Goal: Check status

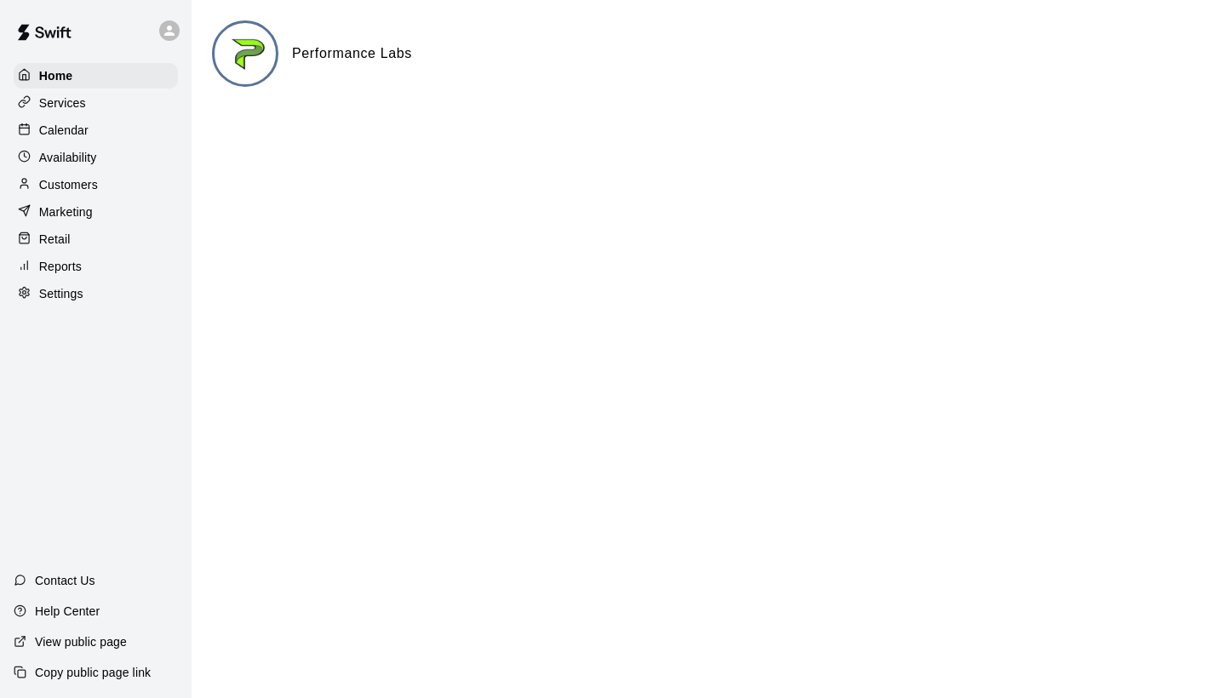
click at [107, 135] on div "Calendar" at bounding box center [96, 131] width 164 height 26
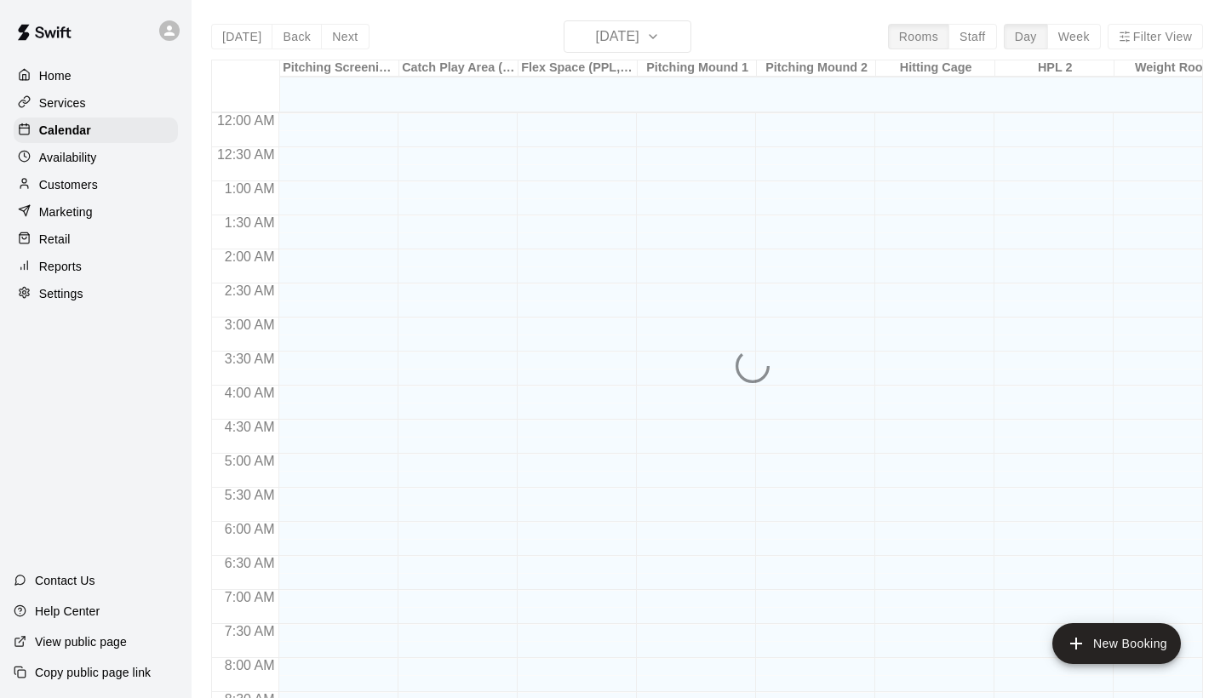
scroll to position [980, 0]
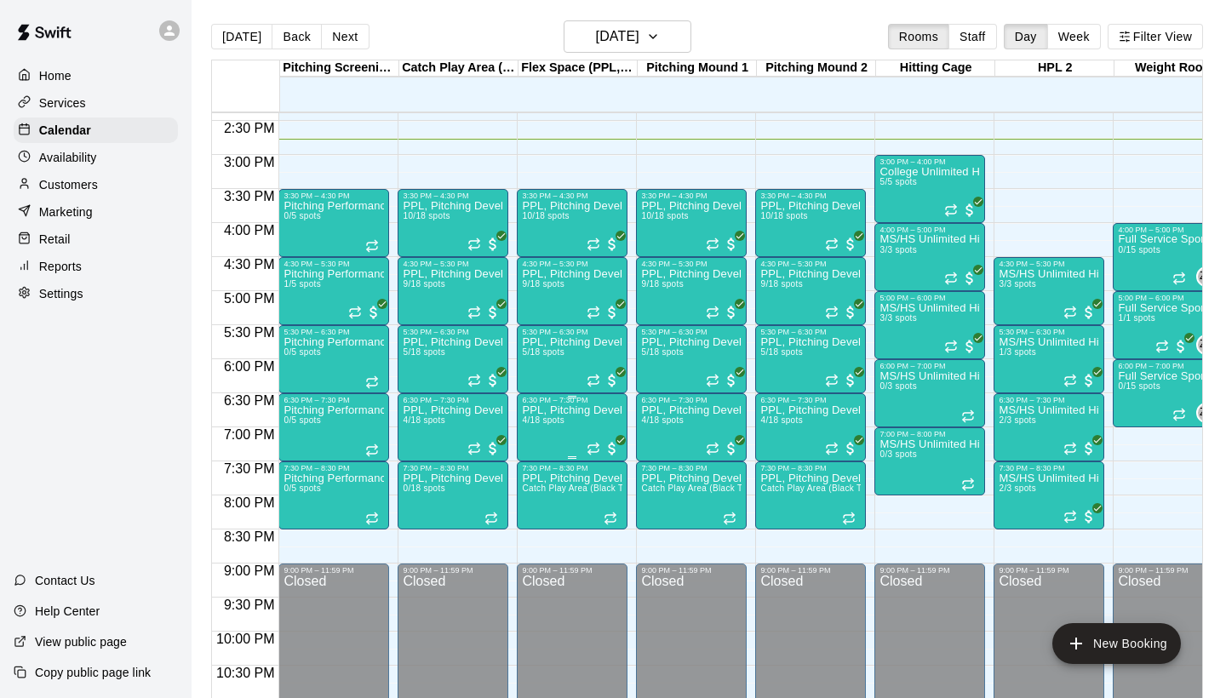
click at [536, 469] on img "edit" at bounding box center [540, 464] width 20 height 20
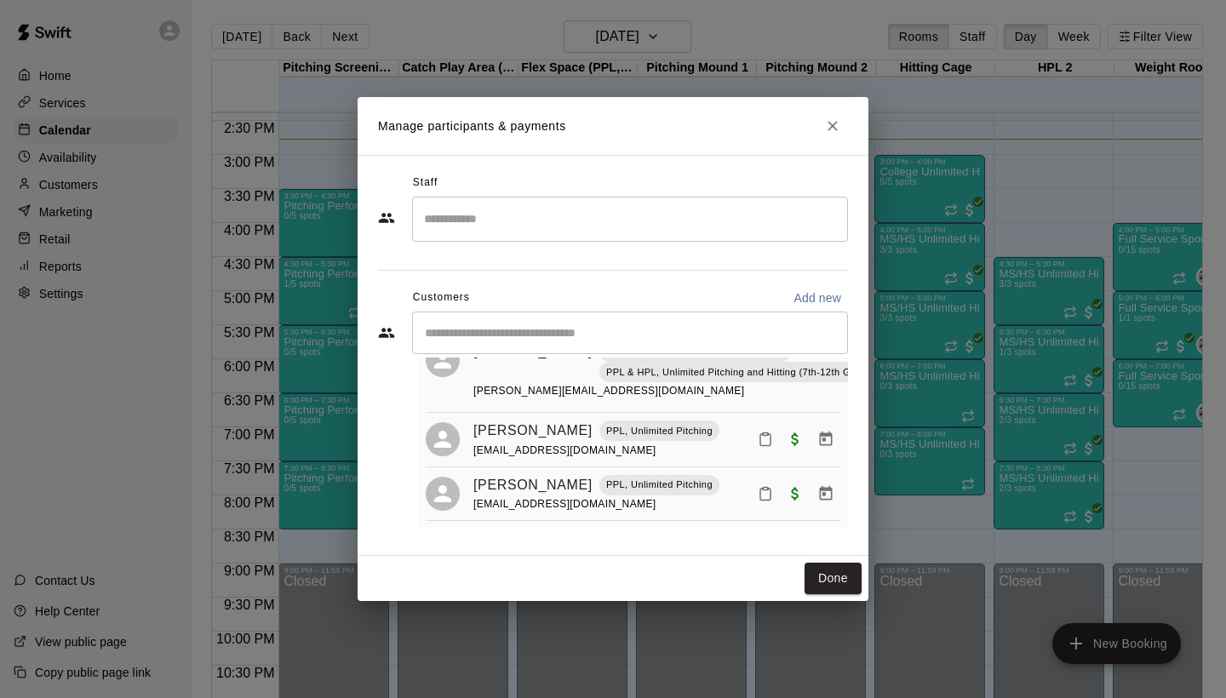
scroll to position [194, 0]
click at [829, 133] on icon "Close" at bounding box center [832, 126] width 17 height 17
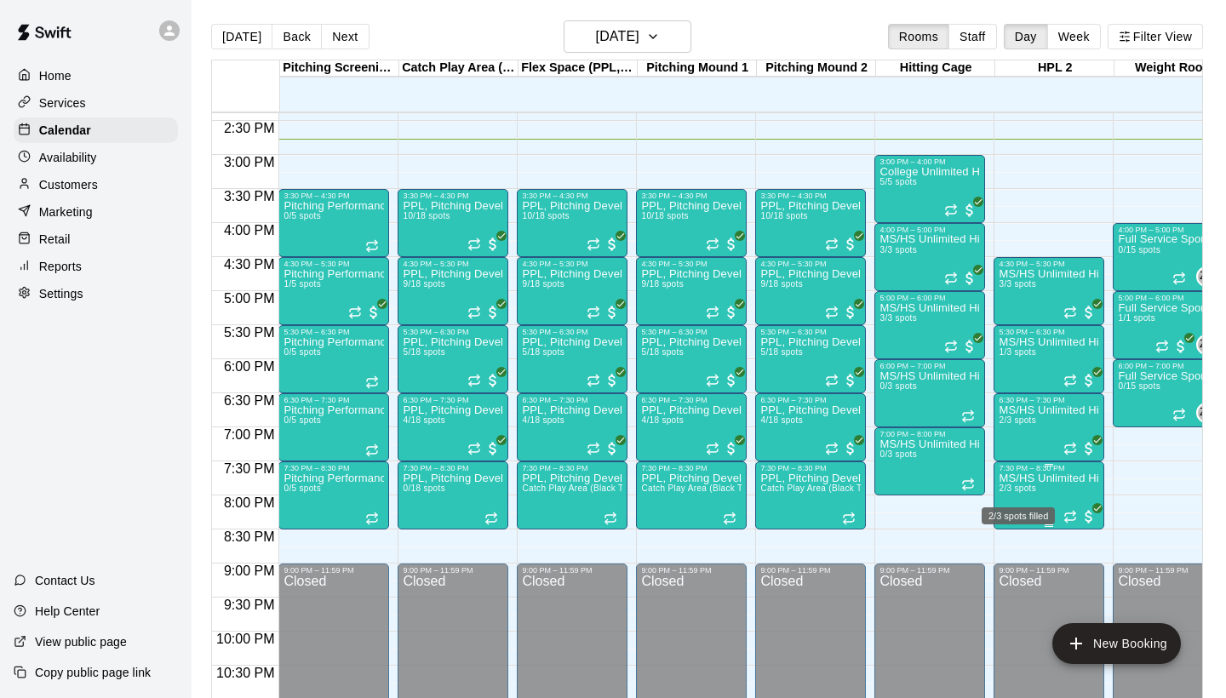
click at [1009, 489] on span "2/3 spots" at bounding box center [1017, 488] width 37 height 9
click at [1017, 540] on img "edit" at bounding box center [1017, 543] width 20 height 20
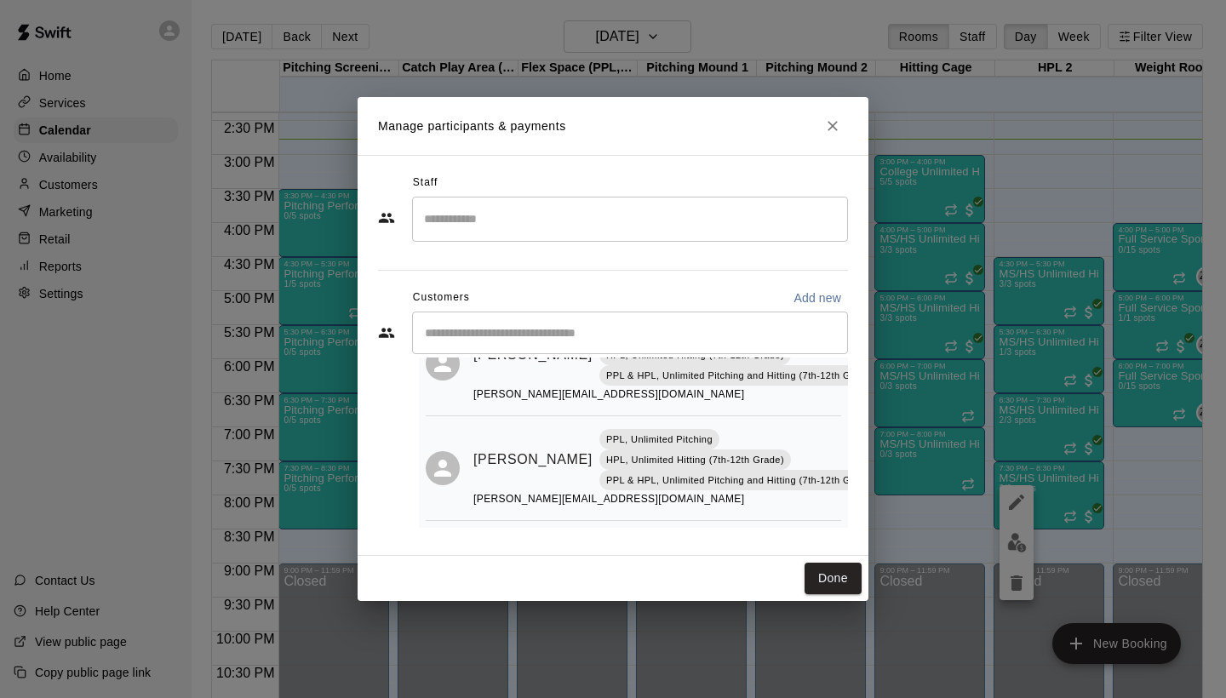
scroll to position [87, 0]
click at [839, 138] on button "Close" at bounding box center [832, 126] width 31 height 31
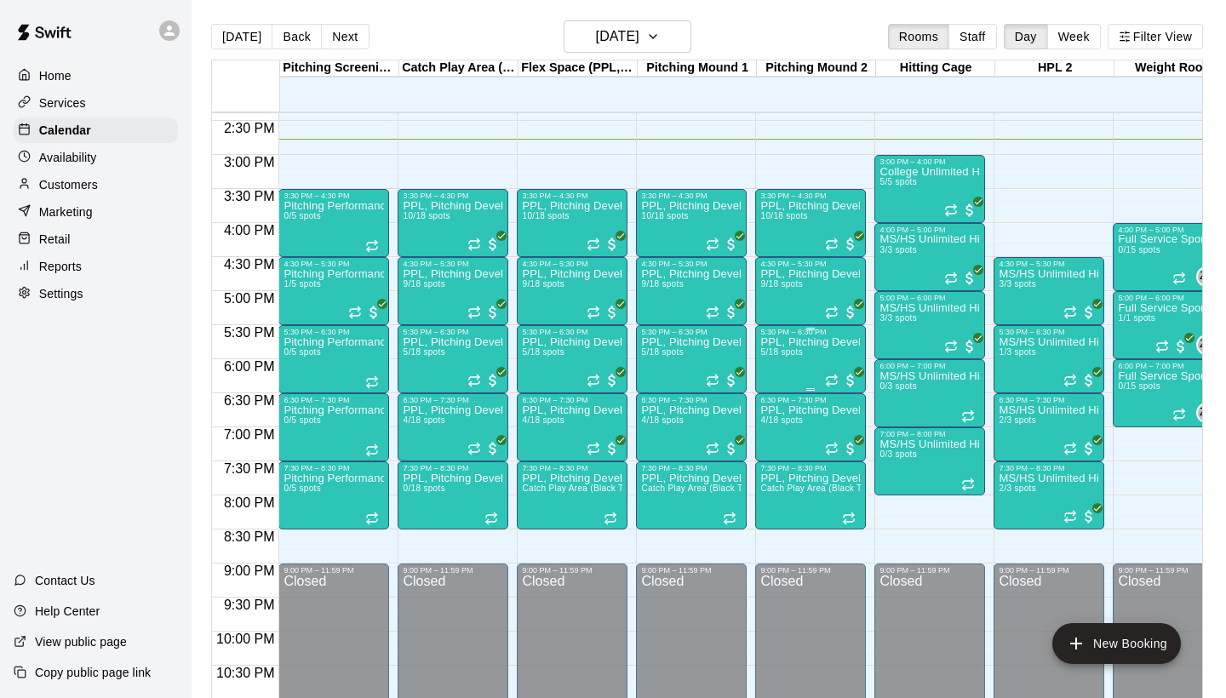
click at [811, 364] on div "PPL, Pitching Development Session 5/18 spots" at bounding box center [810, 685] width 100 height 698
click at [775, 398] on img "edit" at bounding box center [779, 396] width 20 height 20
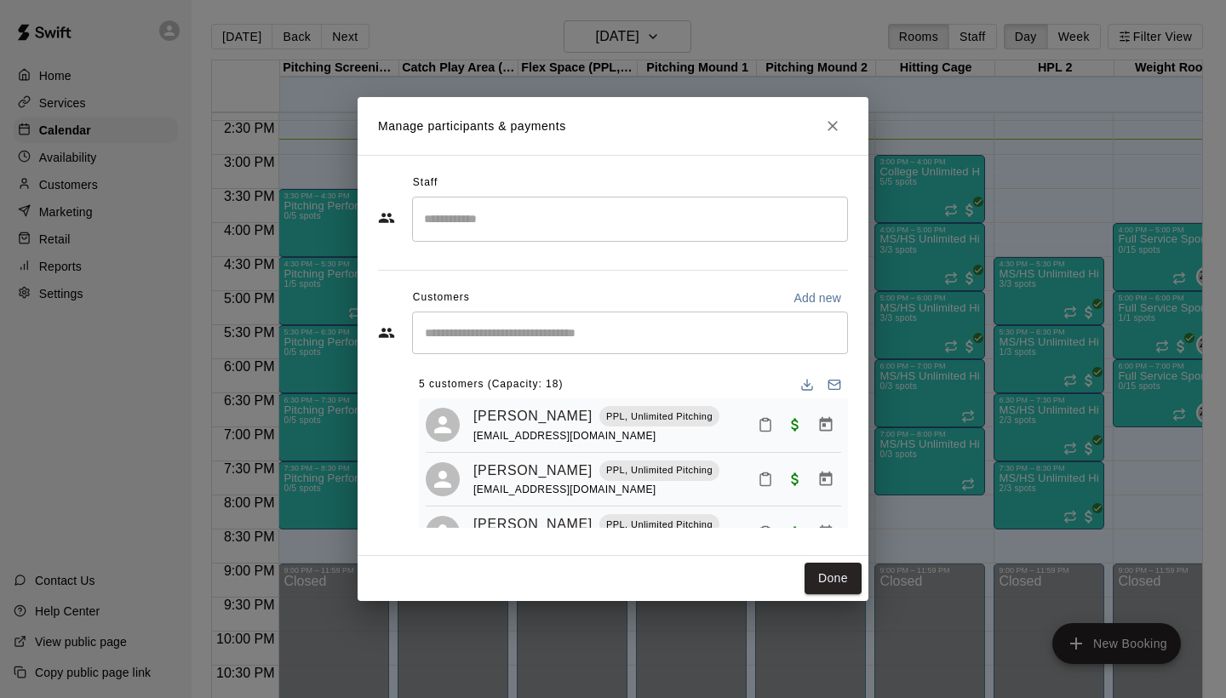
scroll to position [0, 0]
click at [829, 121] on icon "Close" at bounding box center [832, 126] width 17 height 17
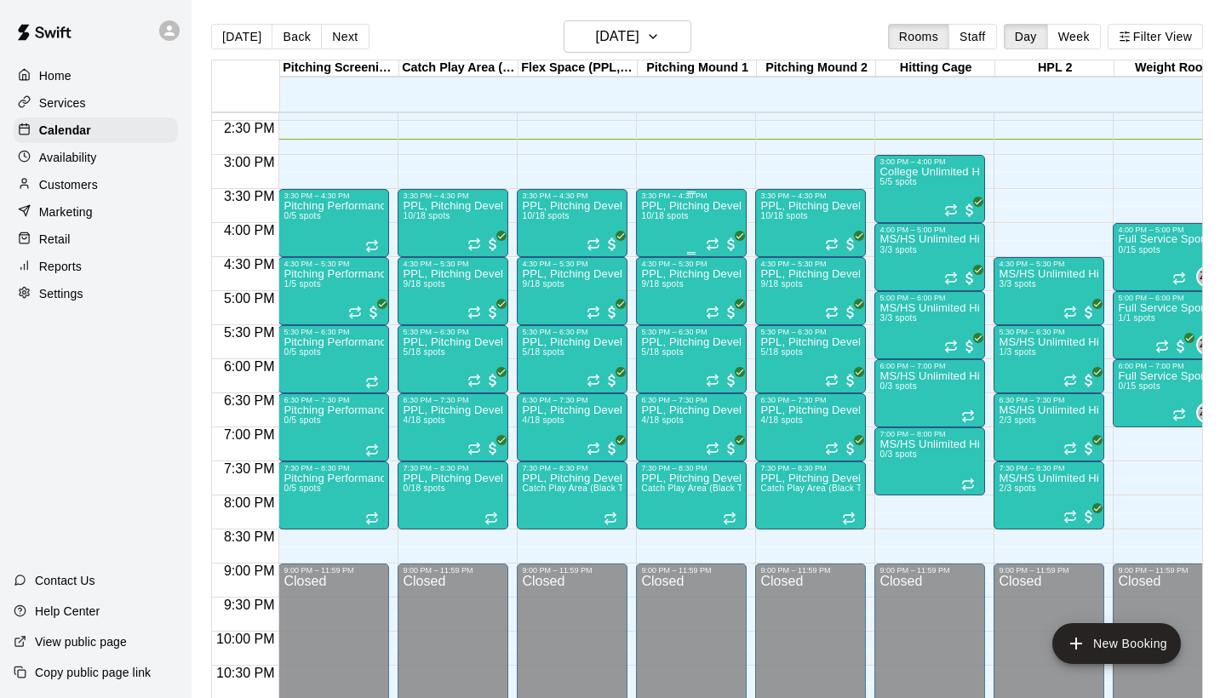
click at [687, 190] on div "3:30 PM – 4:30 PM PPL, Pitching Development Session 10/18 spots" at bounding box center [691, 223] width 111 height 68
click at [655, 252] on img "edit" at bounding box center [655, 248] width 20 height 20
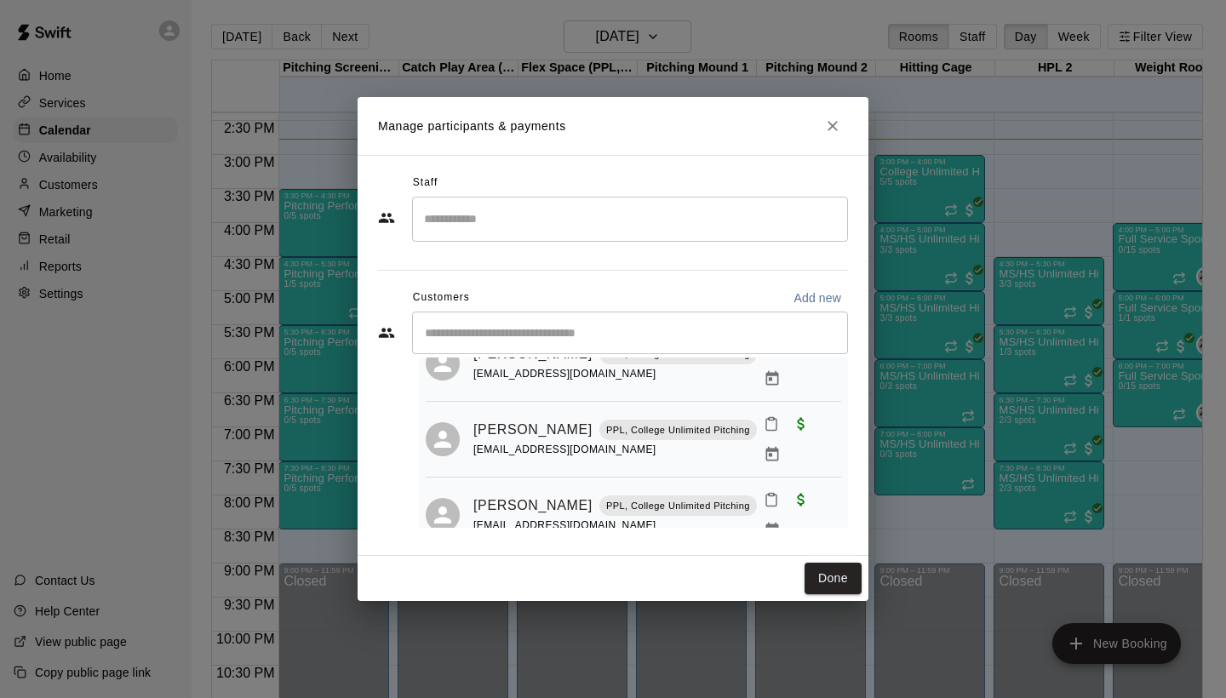
scroll to position [487, 0]
click at [840, 127] on icon "Close" at bounding box center [832, 126] width 17 height 17
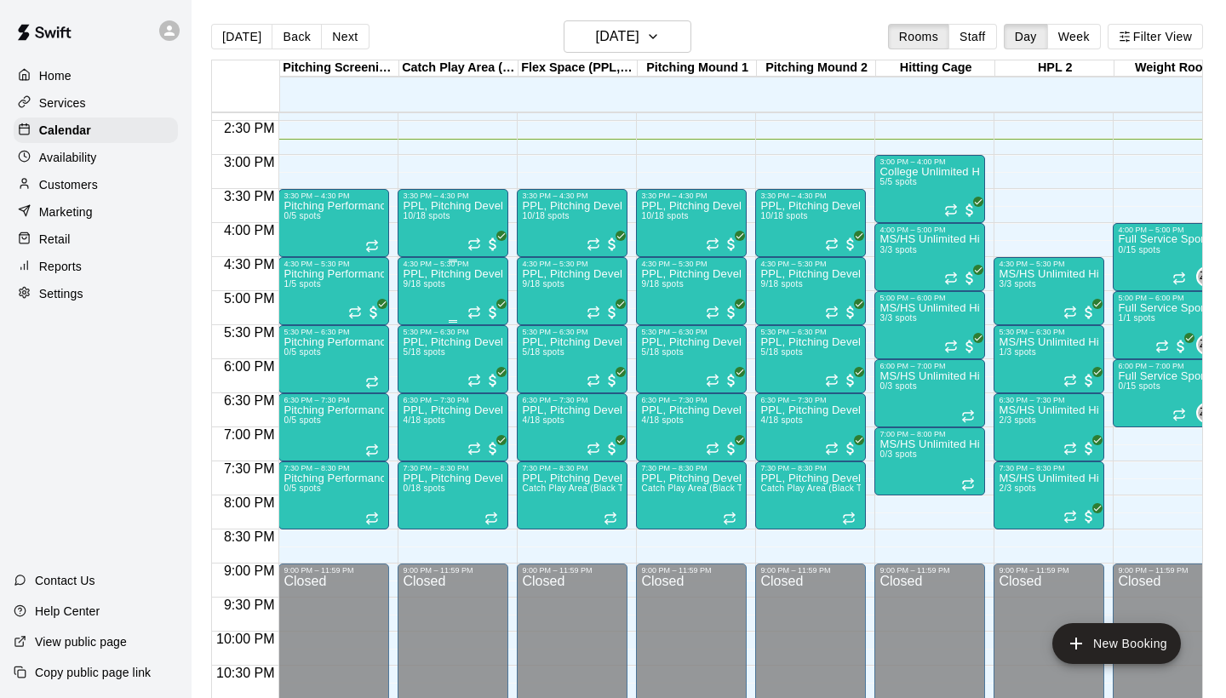
click at [443, 307] on div "PPL, Pitching Development Session 9/18 spots" at bounding box center [453, 617] width 100 height 698
click at [421, 326] on img "edit" at bounding box center [421, 328] width 20 height 20
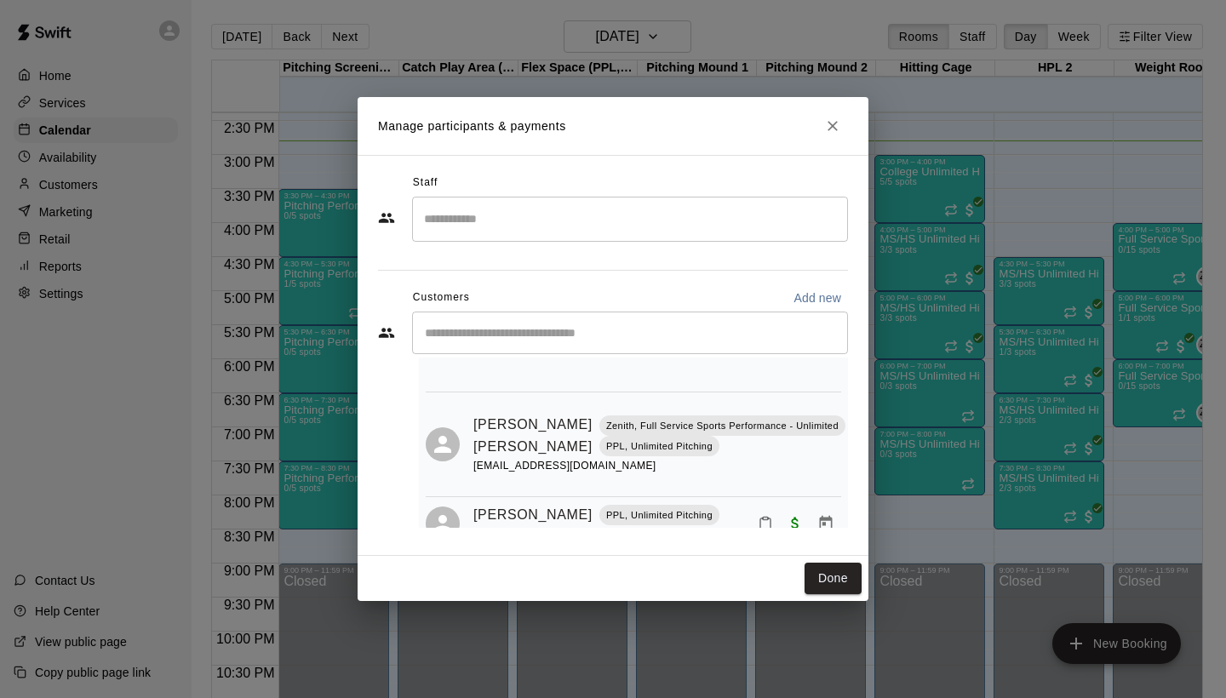
scroll to position [536, 0]
click at [830, 133] on icon "Close" at bounding box center [832, 126] width 17 height 17
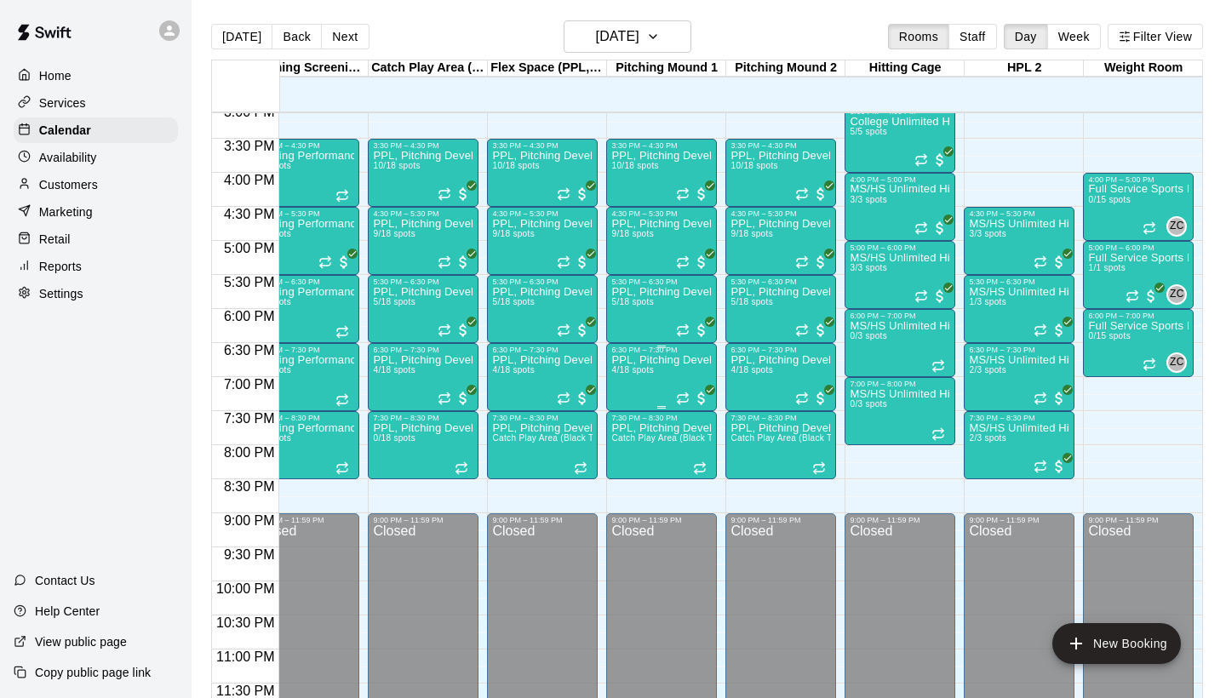
scroll to position [1031, 31]
click at [743, 301] on span "5/18 spots" at bounding box center [751, 301] width 42 height 9
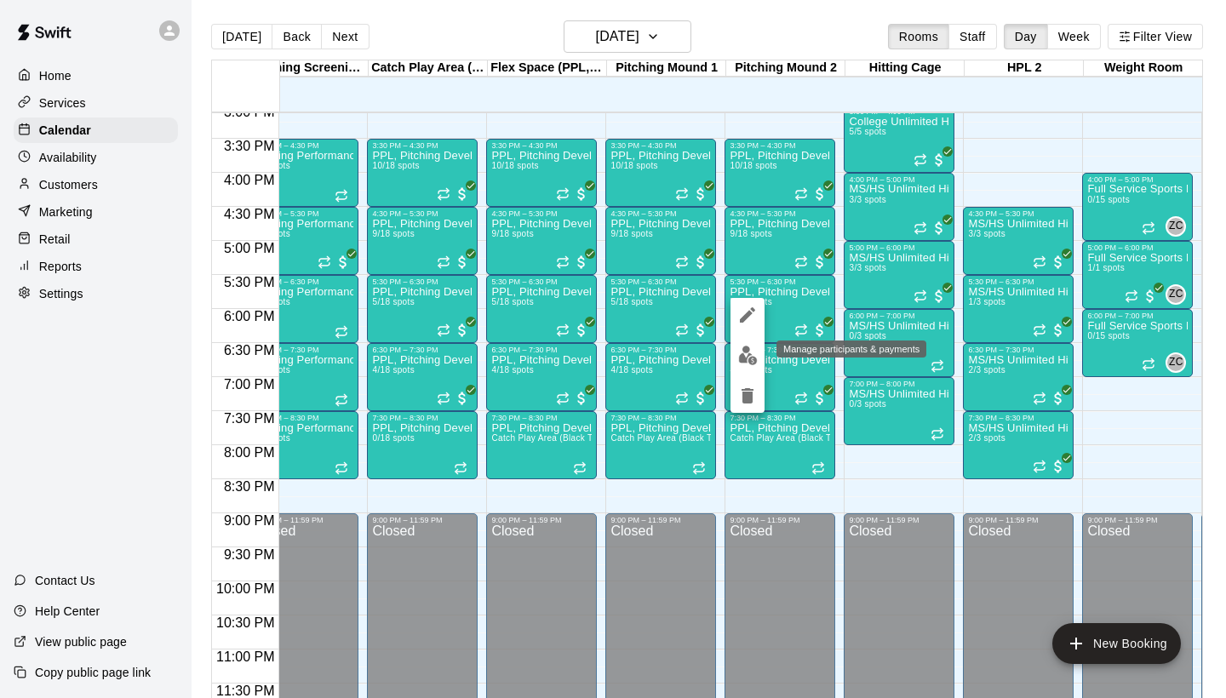
click at [746, 357] on img "edit" at bounding box center [748, 356] width 20 height 20
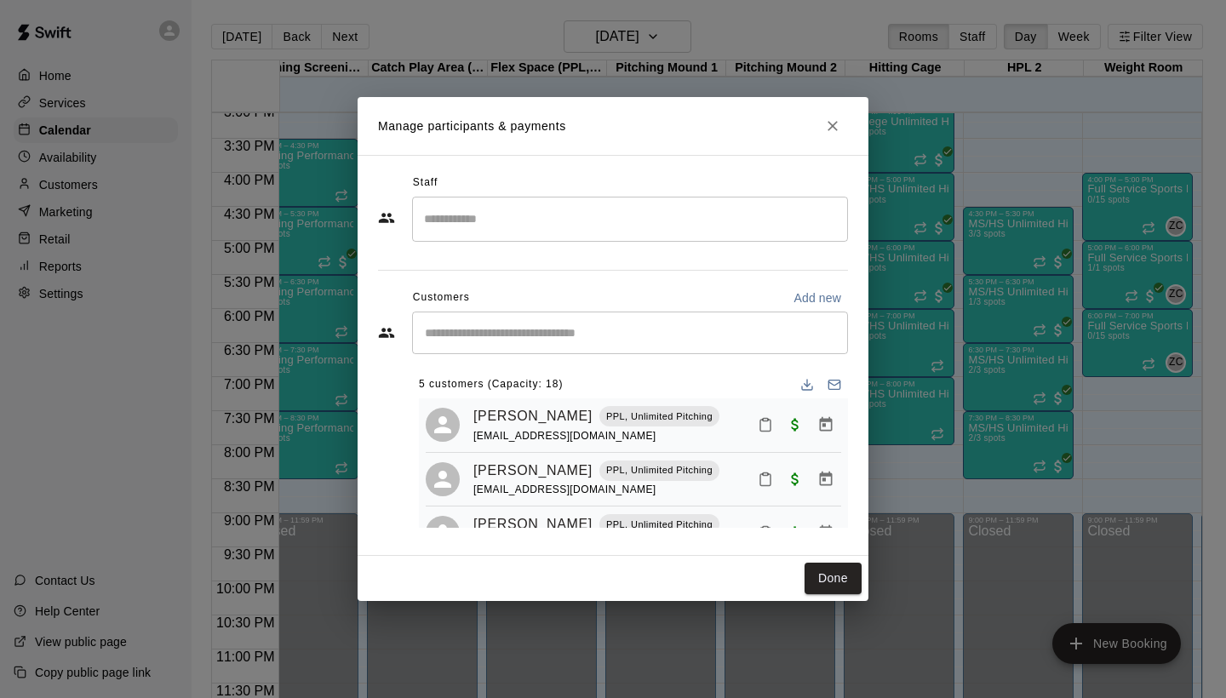
scroll to position [0, 0]
click at [837, 120] on icon "Close" at bounding box center [832, 126] width 17 height 17
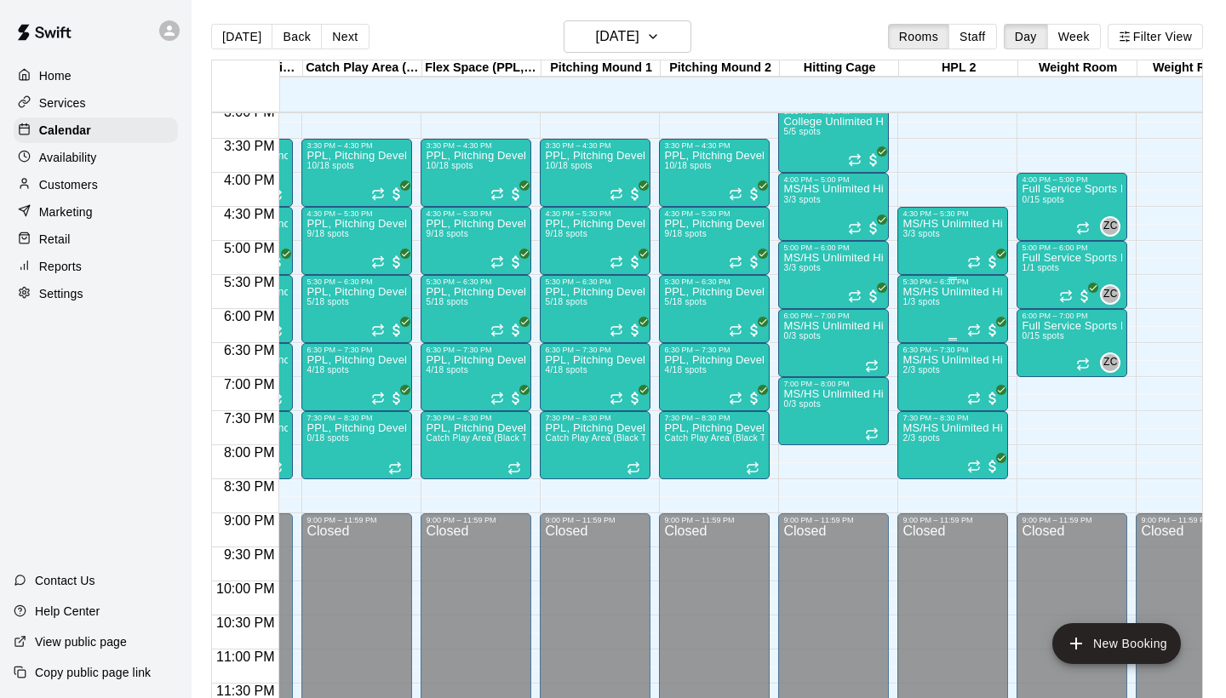
scroll to position [1031, 96]
click at [1040, 279] on div "Full Service Sports Performance 1/1 spots" at bounding box center [1072, 601] width 100 height 698
click at [1033, 309] on img "edit" at bounding box center [1040, 311] width 20 height 20
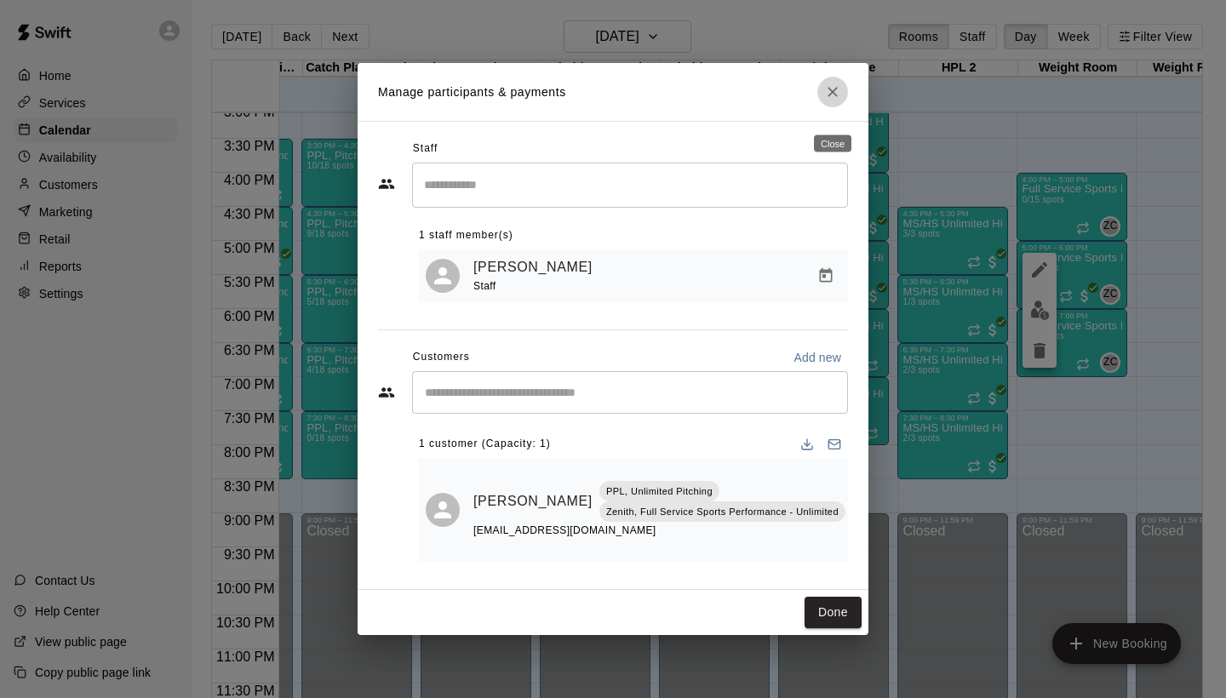
click at [828, 100] on icon "Close" at bounding box center [832, 91] width 17 height 17
